Goal: Task Accomplishment & Management: Manage account settings

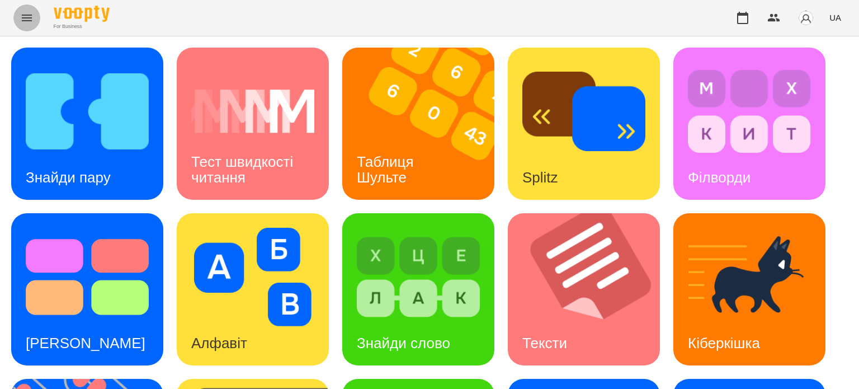
click at [24, 15] on icon "Menu" at bounding box center [27, 18] width 10 height 7
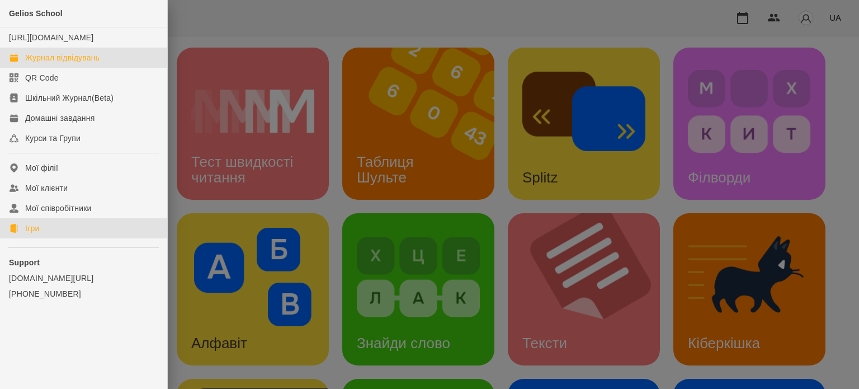
click at [83, 63] on div "Журнал відвідувань" at bounding box center [62, 57] width 74 height 11
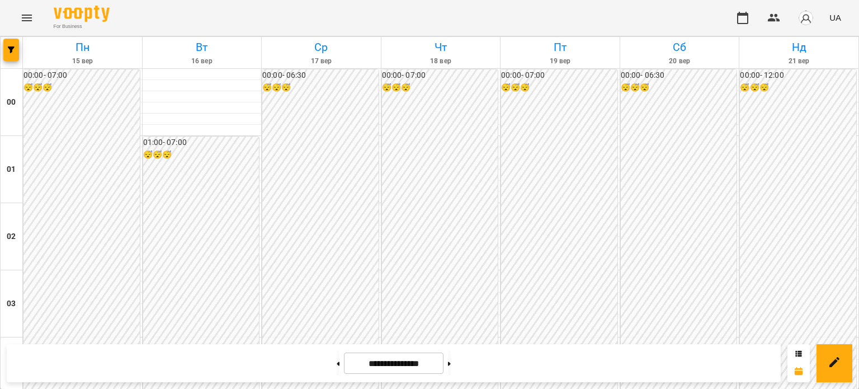
scroll to position [727, 0]
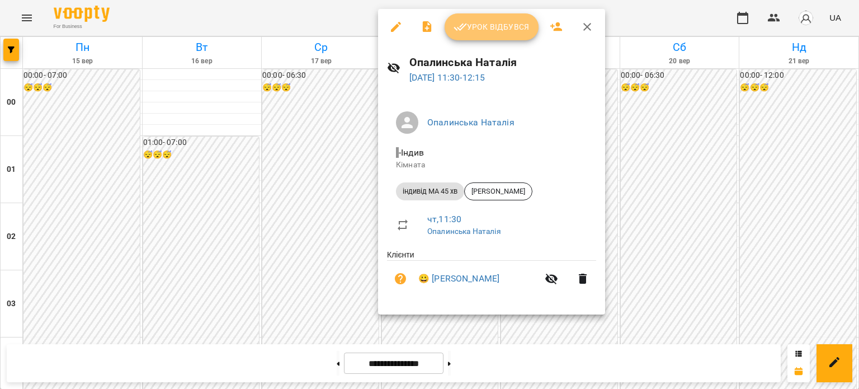
click at [501, 22] on span "Урок відбувся" at bounding box center [492, 26] width 76 height 13
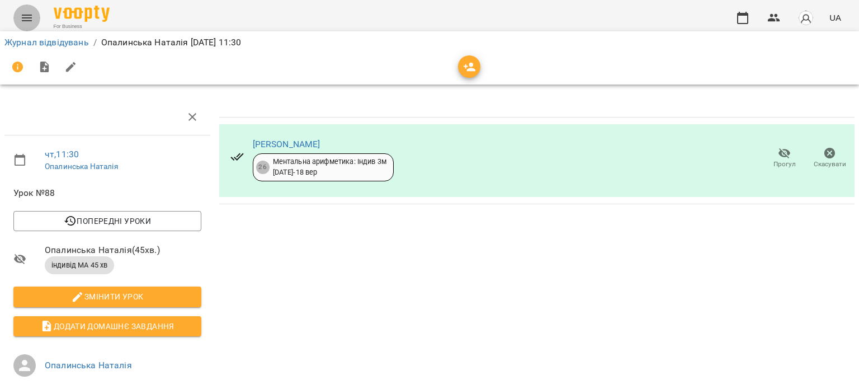
click at [25, 16] on icon "Menu" at bounding box center [26, 17] width 13 height 13
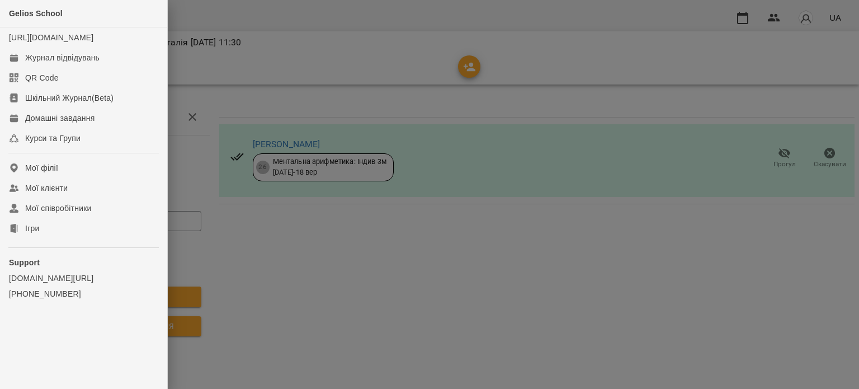
click at [250, 242] on div at bounding box center [429, 194] width 859 height 389
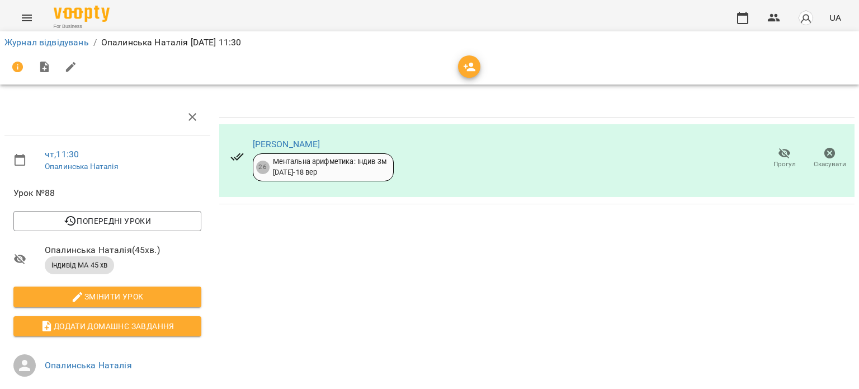
click at [23, 12] on icon "Menu" at bounding box center [26, 17] width 13 height 13
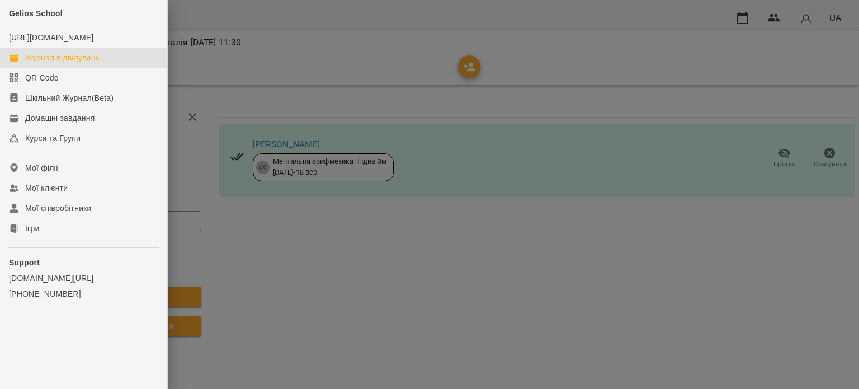
click at [56, 63] on div "Журнал відвідувань" at bounding box center [62, 57] width 74 height 11
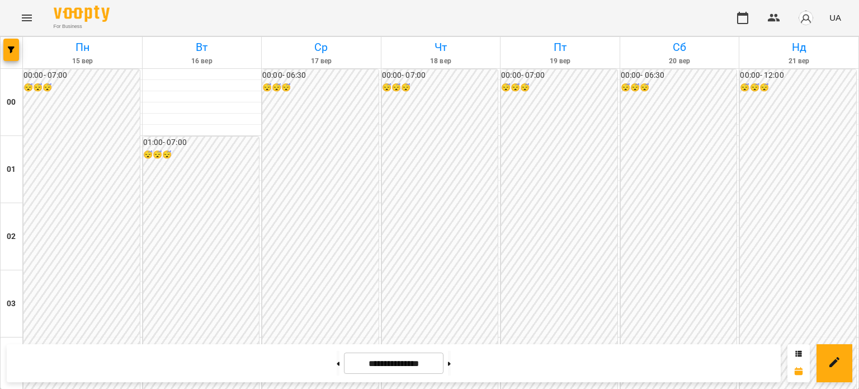
scroll to position [1119, 0]
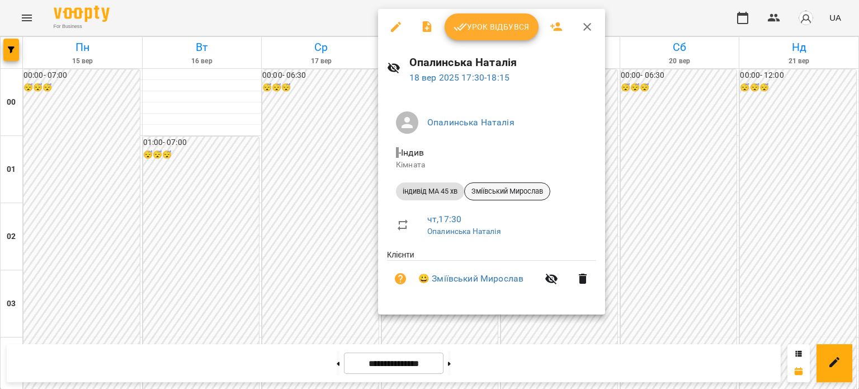
click at [500, 192] on span "Зміївський Мирослав" at bounding box center [507, 191] width 85 height 10
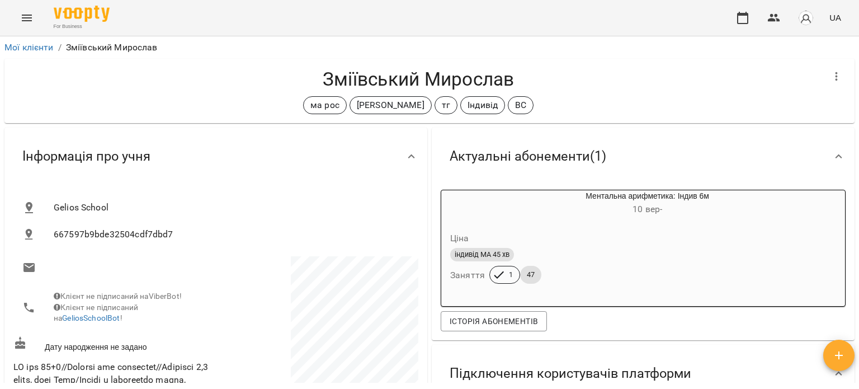
click at [22, 13] on icon "Menu" at bounding box center [26, 17] width 13 height 13
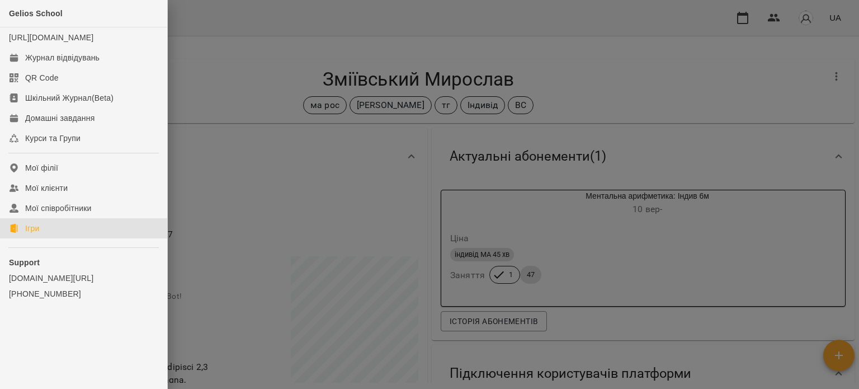
click at [29, 234] on div "Ігри" at bounding box center [32, 228] width 14 height 11
